Goal: Information Seeking & Learning: Find specific fact

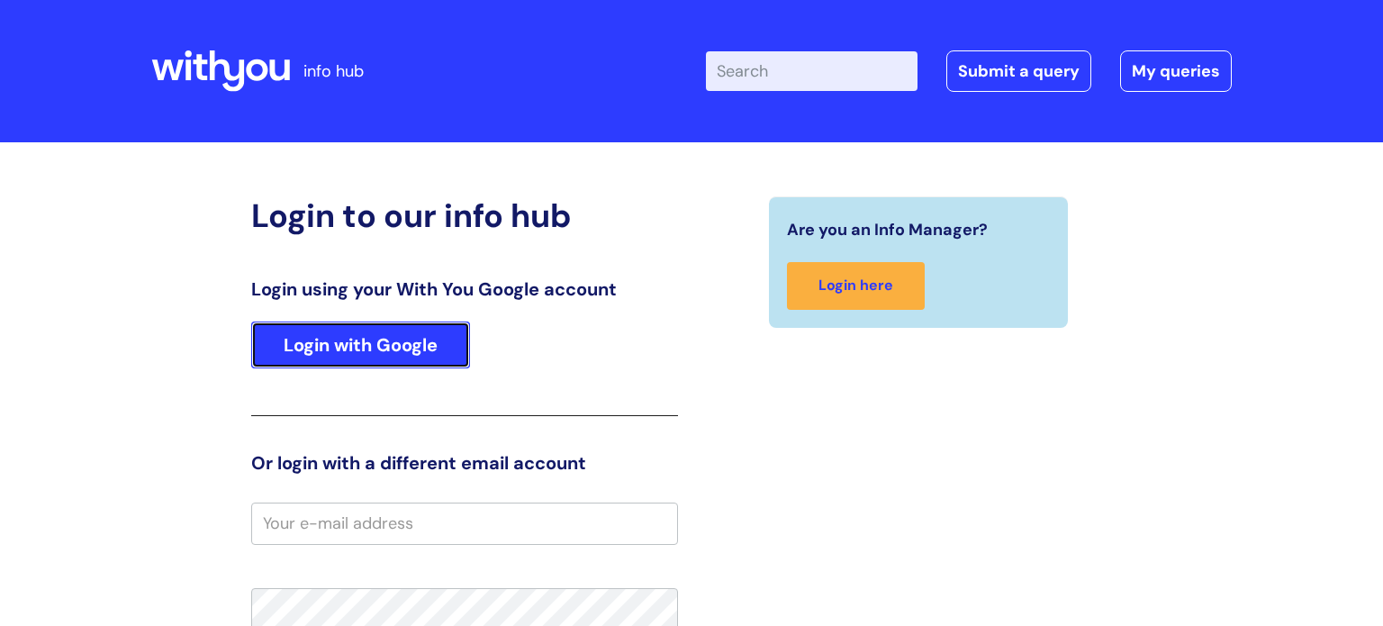
click at [404, 357] on link "Login with Google" at bounding box center [360, 344] width 219 height 47
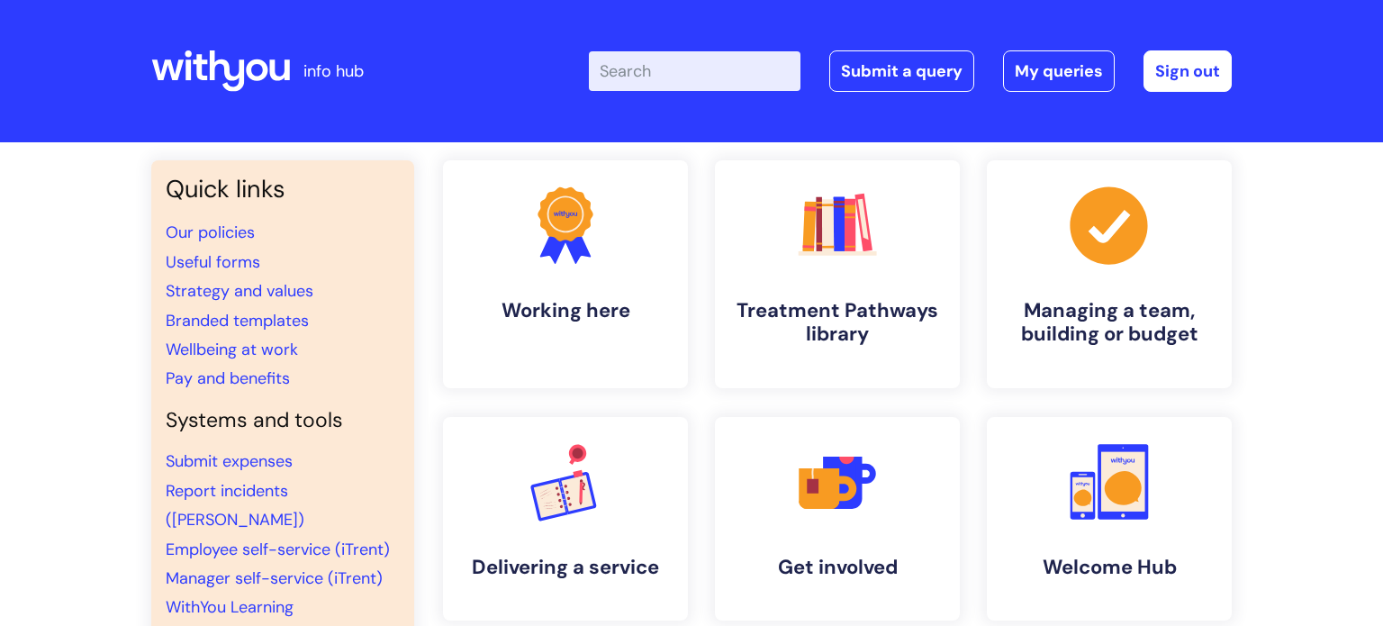
click at [711, 55] on input "Enter your search term here..." at bounding box center [695, 71] width 212 height 40
type input "wage bands"
click button "Search" at bounding box center [0, 0] width 0 height 0
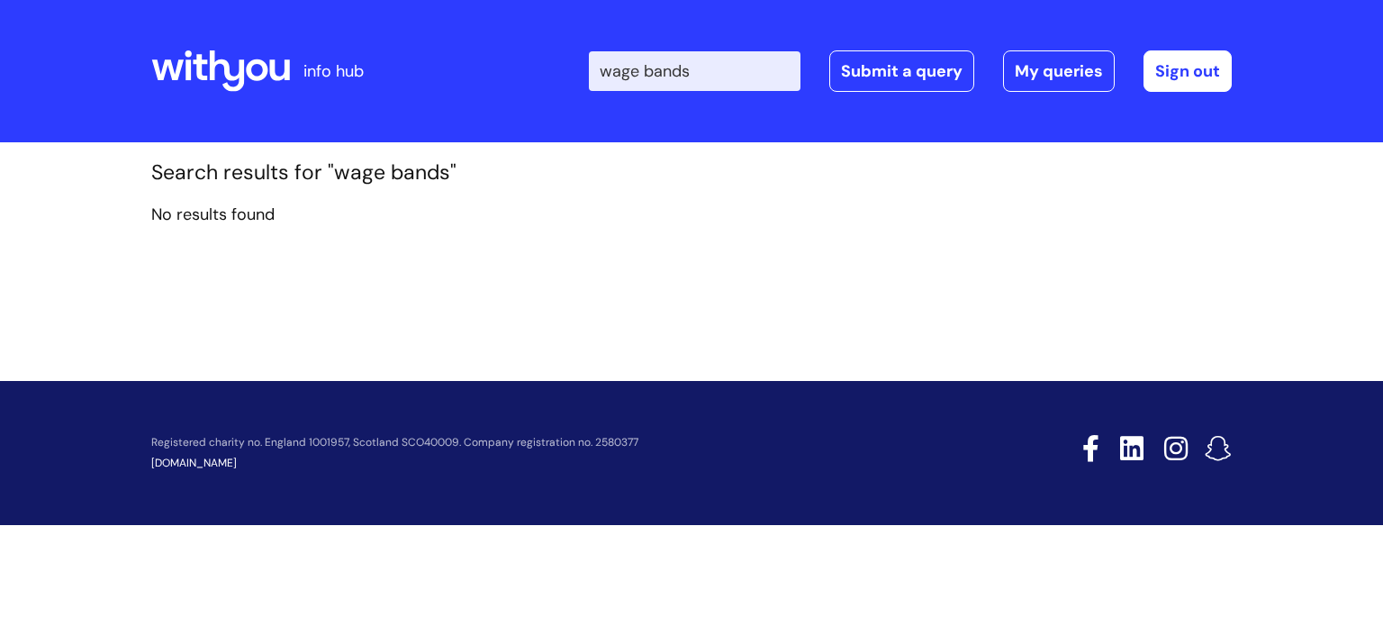
click at [704, 78] on input "wage bands" at bounding box center [695, 71] width 212 height 40
type input "w"
type input "pay banding"
click button "Search" at bounding box center [0, 0] width 0 height 0
click at [725, 76] on input "pay banding" at bounding box center [695, 71] width 212 height 40
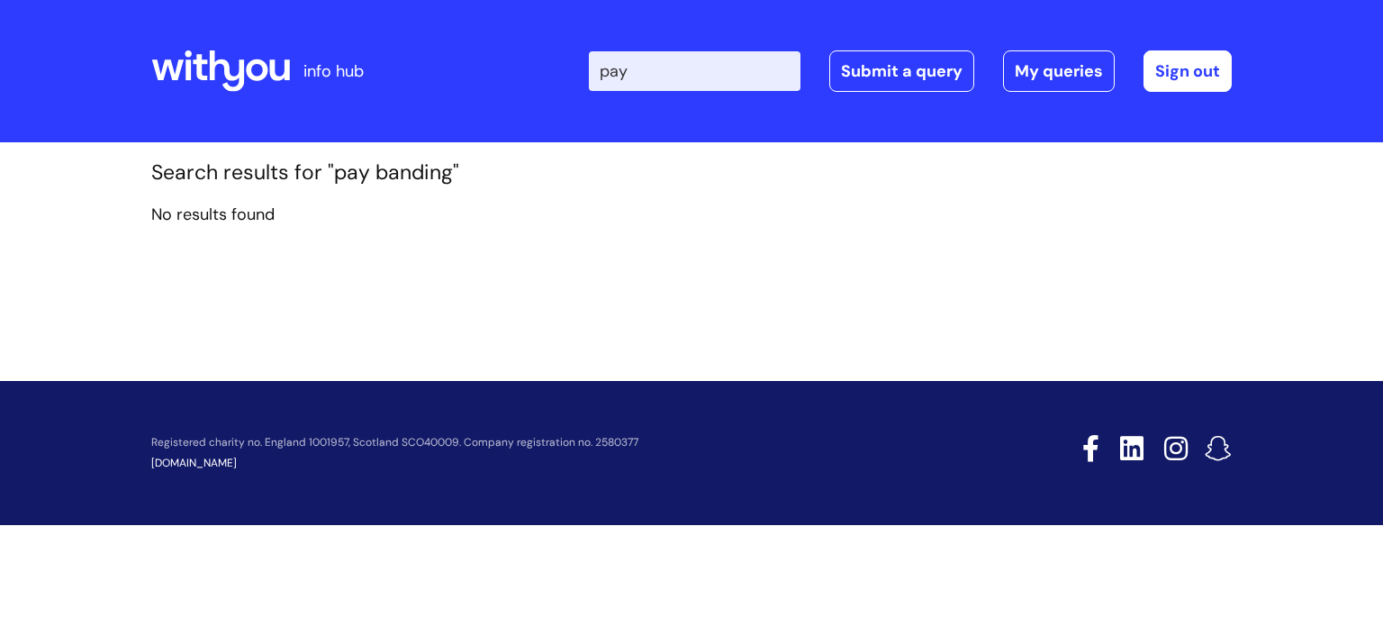
type input "pay"
click button "Search" at bounding box center [0, 0] width 0 height 0
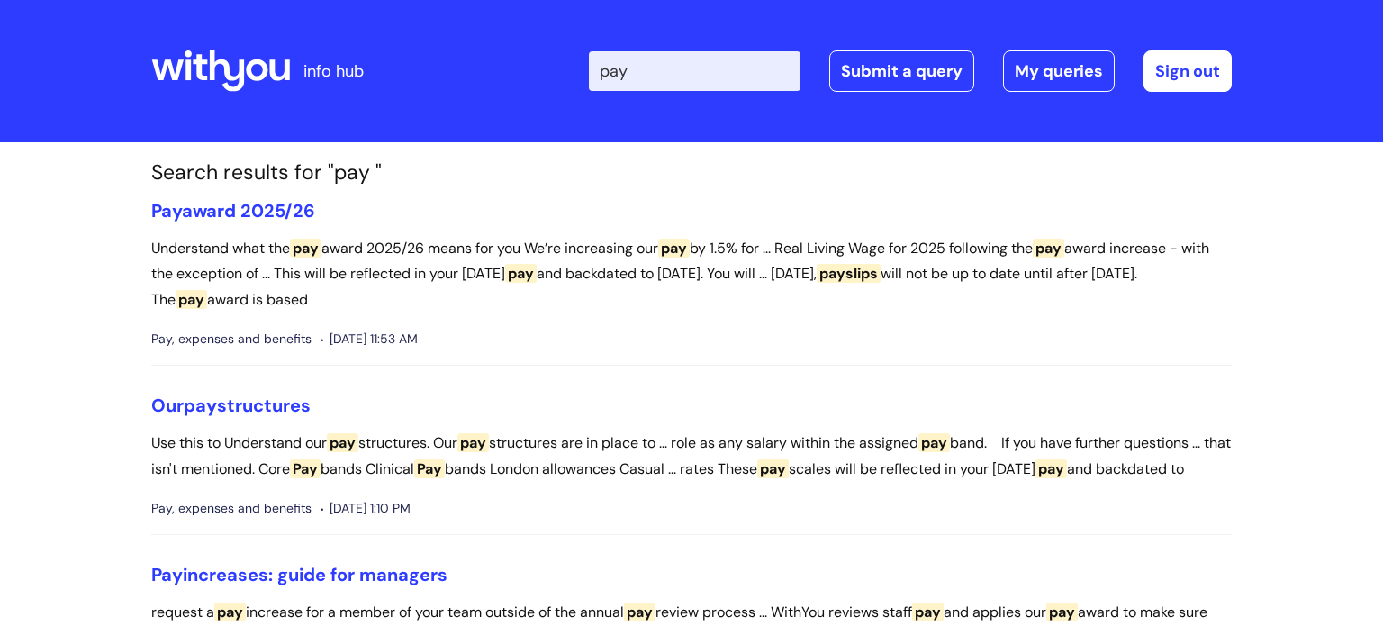
click at [227, 420] on li "Our pay structures Use this to Understand our pay structures. Our pay structure…" at bounding box center [691, 464] width 1080 height 140
click at [244, 406] on link "Our pay structures" at bounding box center [230, 404] width 159 height 23
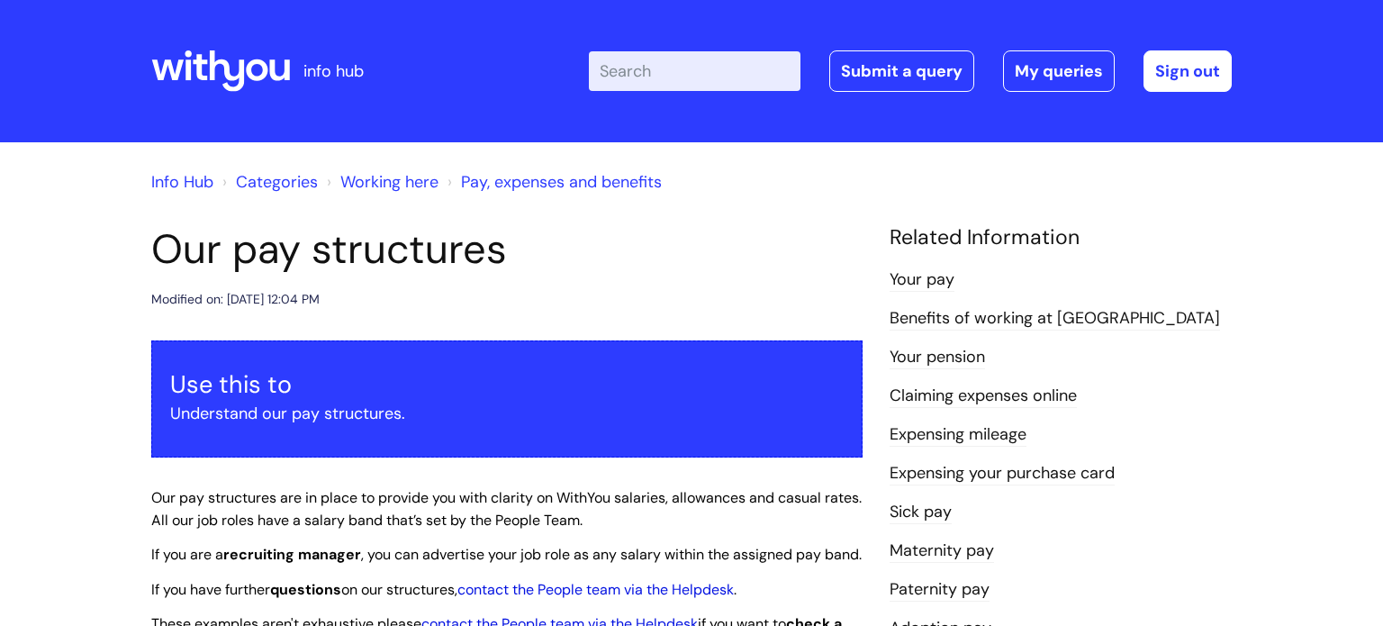
click at [660, 267] on h1 "Our pay structures" at bounding box center [506, 249] width 711 height 49
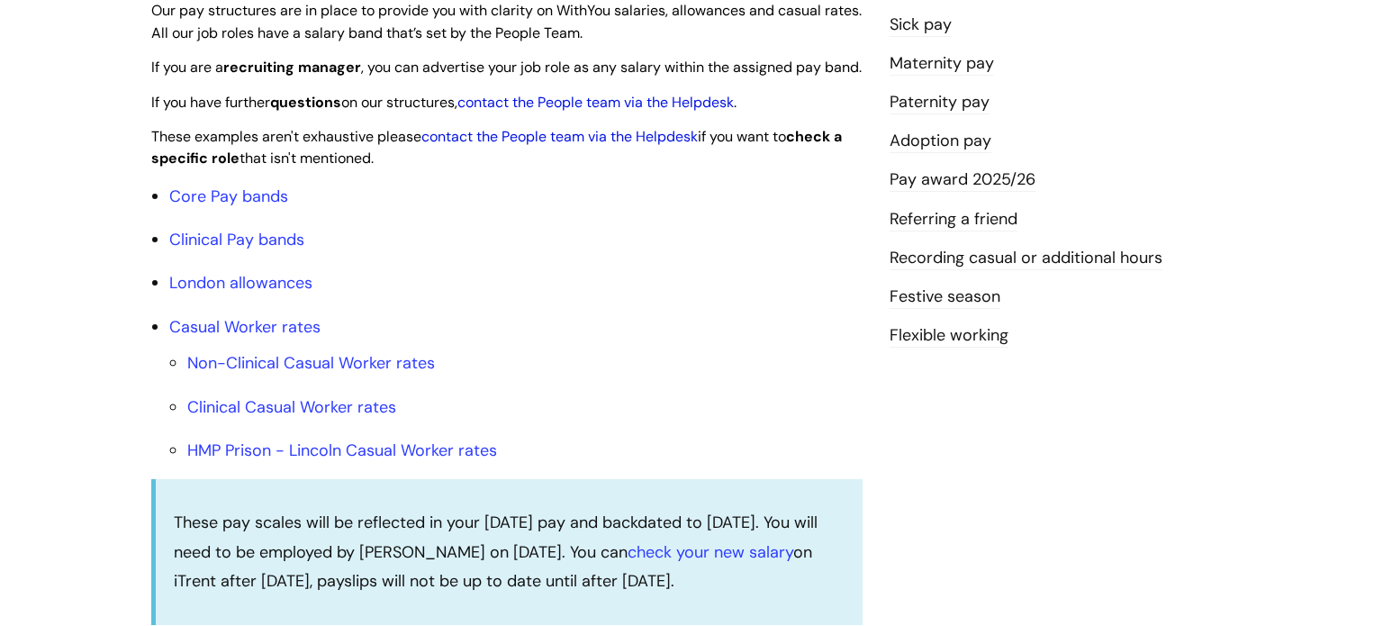
scroll to position [504, 0]
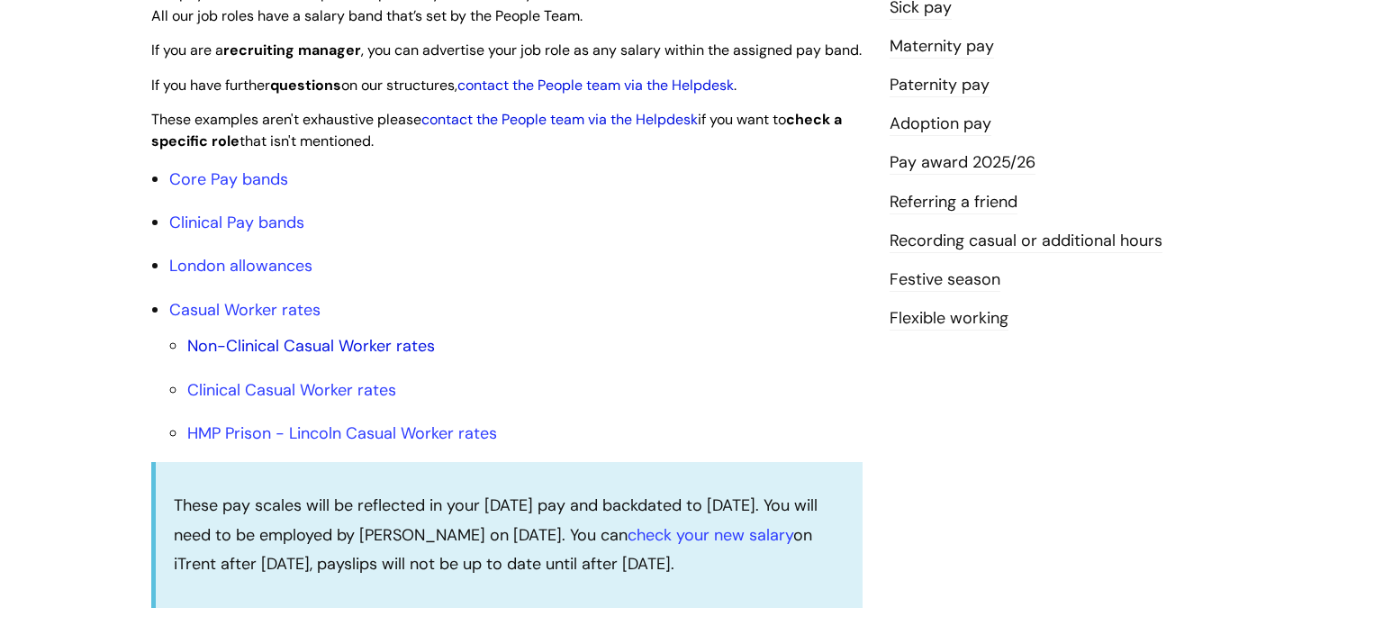
click at [295, 357] on link "Non-Clinical Casual Worker rates" at bounding box center [311, 346] width 248 height 22
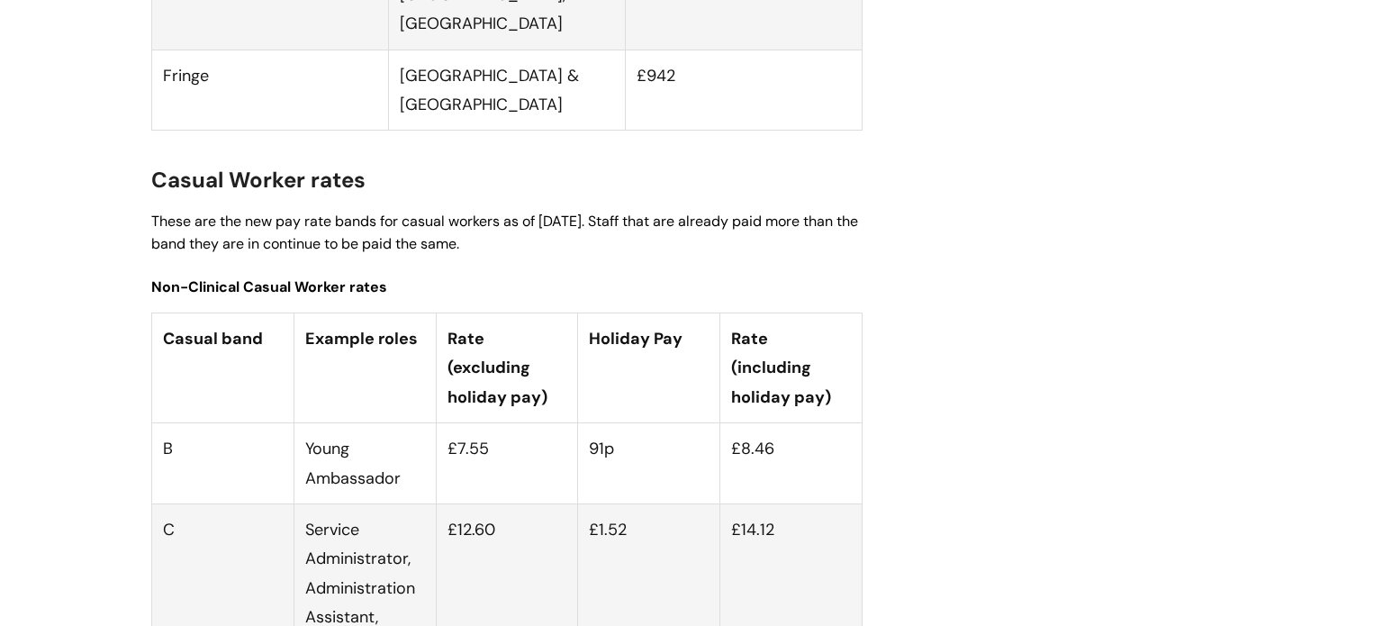
scroll to position [4895, 0]
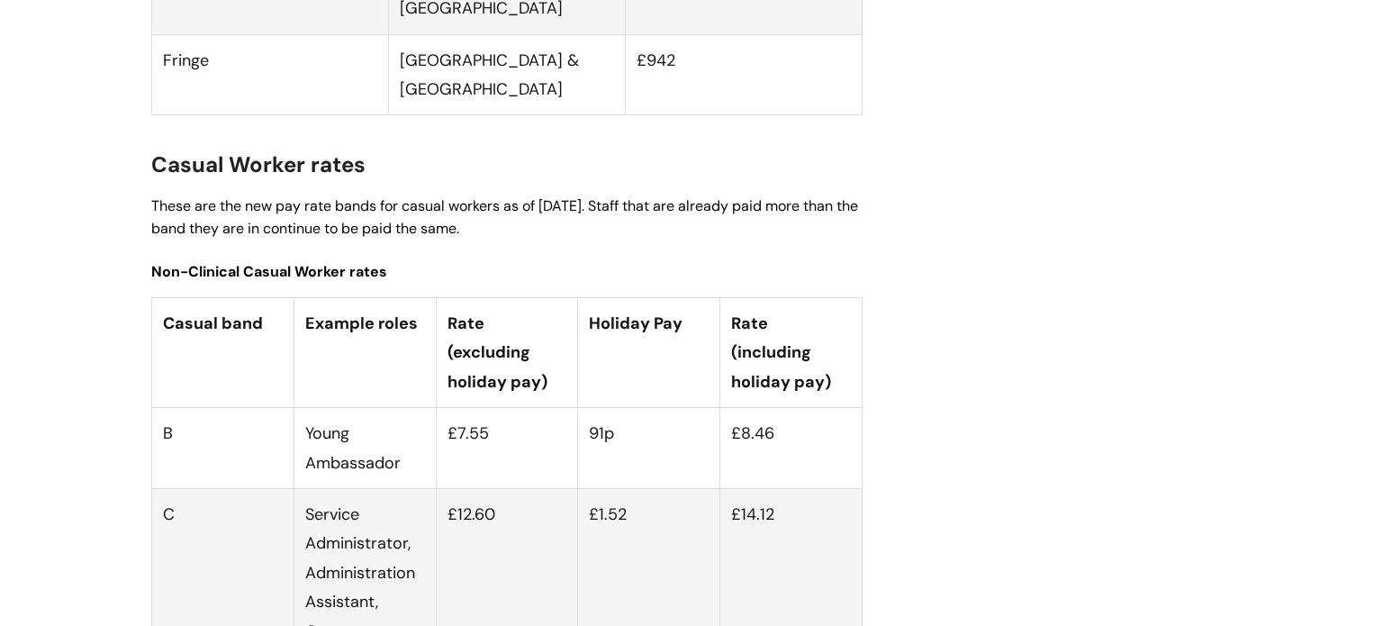
click at [449, 488] on td "£12.60" at bounding box center [507, 616] width 142 height 256
